Goal: Obtain resource: Obtain resource

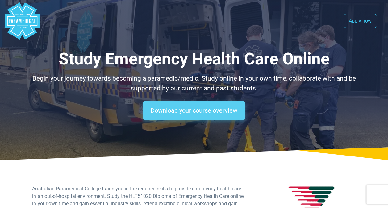
click at [186, 112] on link "Download your course overview" at bounding box center [194, 111] width 102 height 20
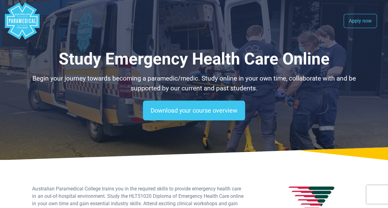
scroll to position [415, 0]
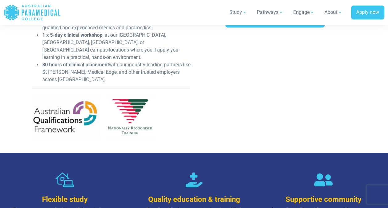
scroll to position [154, 0]
